Goal: Transaction & Acquisition: Purchase product/service

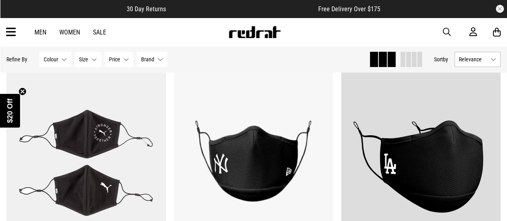
click at [322, 36] on div "Men Women Sale Sign in New Back Footwear Back Mens Back Womens Back Youth & Kid…" at bounding box center [253, 32] width 507 height 29
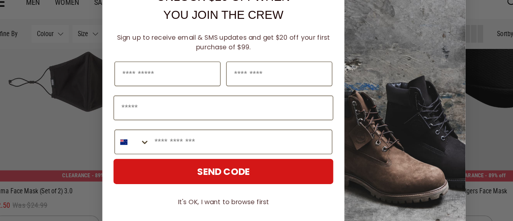
drag, startPoint x: 322, startPoint y: 36, endPoint x: 321, endPoint y: 58, distance: 22.5
click at [321, 58] on img "POPUP Form" at bounding box center [360, 141] width 104 height 266
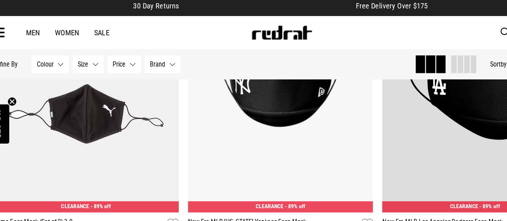
scroll to position [131, 0]
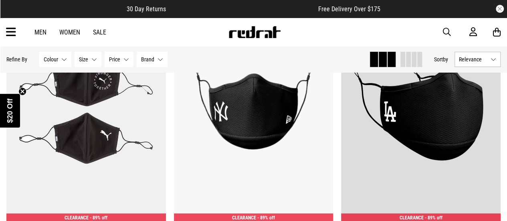
click at [419, 0] on article "30 Day Returns Free Delivery Over $175" at bounding box center [253, 9] width 507 height 18
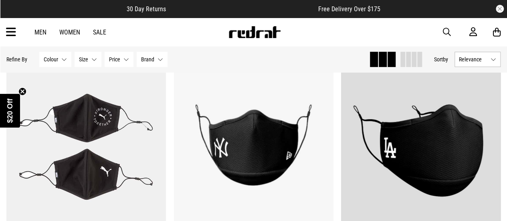
scroll to position [98, 0]
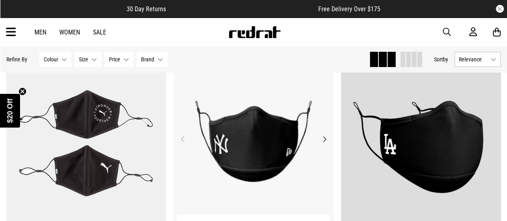
click at [325, 137] on button "Next" at bounding box center [324, 139] width 10 height 10
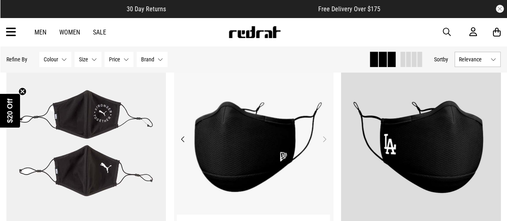
click at [323, 138] on button "Next" at bounding box center [324, 139] width 10 height 10
click at [324, 135] on button "Next" at bounding box center [324, 139] width 10 height 10
click at [183, 139] on button "Previous" at bounding box center [183, 139] width 10 height 10
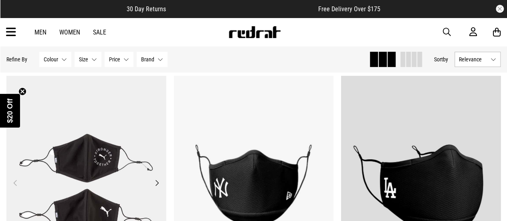
scroll to position [52, 0]
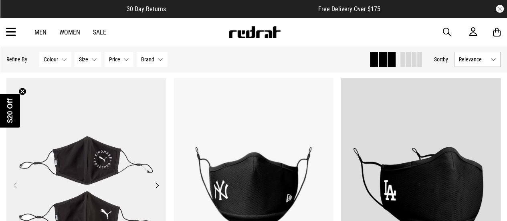
click at [155, 181] on button "Next" at bounding box center [157, 185] width 10 height 10
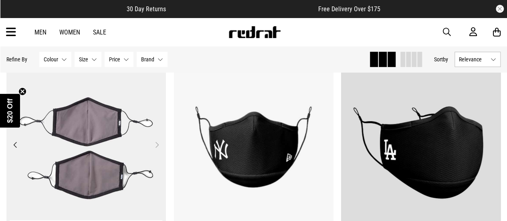
scroll to position [94, 0]
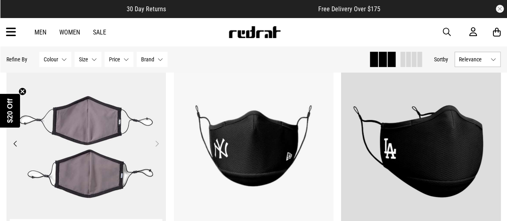
click at [155, 145] on button "Next" at bounding box center [157, 144] width 10 height 10
click at [156, 140] on button "Next" at bounding box center [157, 144] width 10 height 10
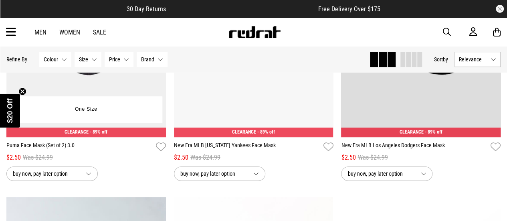
scroll to position [216, 0]
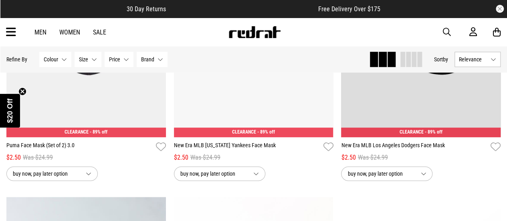
click at [23, 92] on circle "Close teaser" at bounding box center [23, 91] width 8 height 8
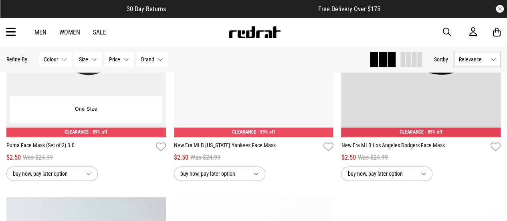
click at [85, 176] on button "buy now, pay later option" at bounding box center [51, 173] width 91 height 14
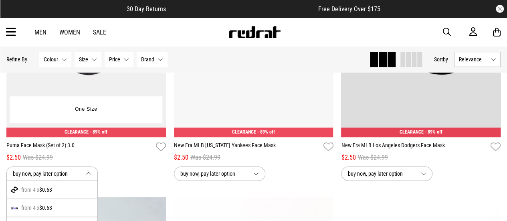
click at [98, 165] on div "**********" at bounding box center [85, 171] width 159 height 18
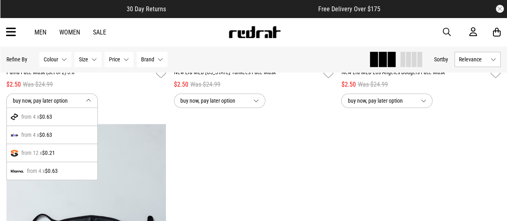
scroll to position [171, 0]
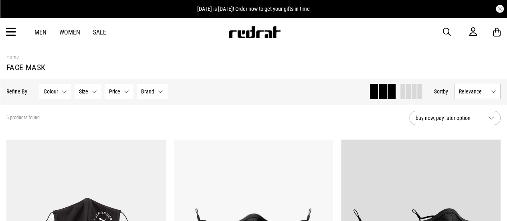
scroll to position [106, 0]
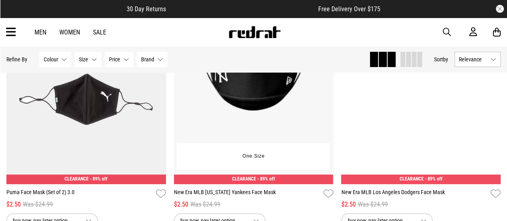
scroll to position [198, 0]
